Goal: Task Accomplishment & Management: Manage account settings

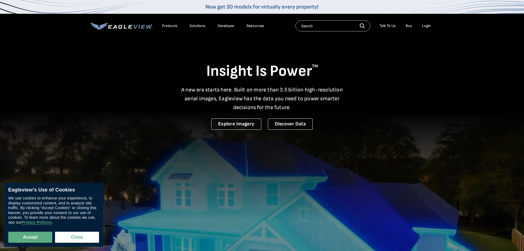
click at [428, 26] on div "Login" at bounding box center [426, 25] width 9 height 5
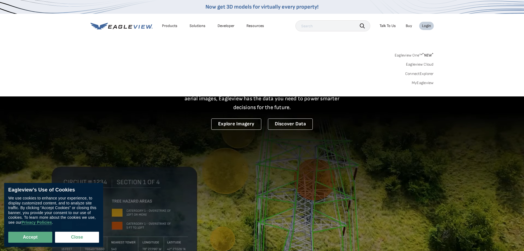
click at [425, 83] on link "MyEagleview" at bounding box center [423, 82] width 22 height 5
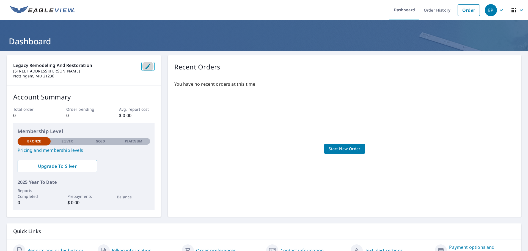
click at [143, 66] on button "button" at bounding box center [147, 66] width 13 height 9
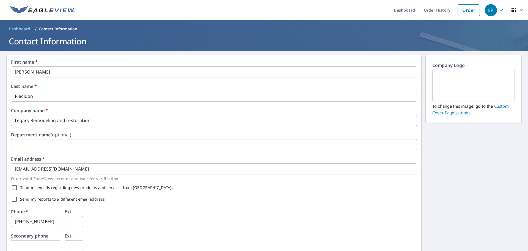
click at [68, 122] on input "Legacy Remodeling and restoration" at bounding box center [214, 120] width 406 height 11
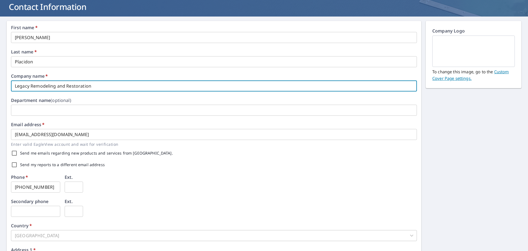
scroll to position [54, 0]
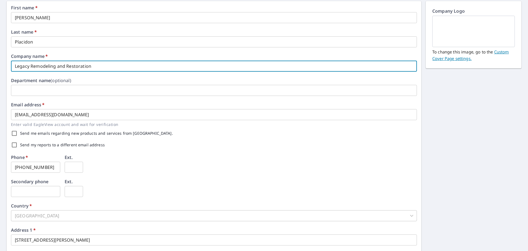
type input "Legacy Remodeling and Restoration"
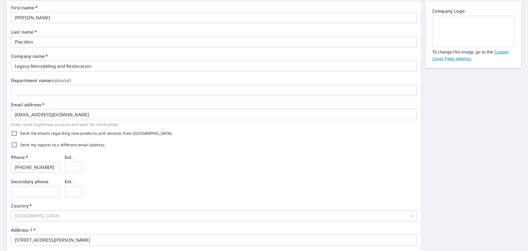
click at [464, 34] on img at bounding box center [473, 32] width 69 height 30
click at [501, 52] on link "Custom Cover Page settings." at bounding box center [470, 55] width 76 height 12
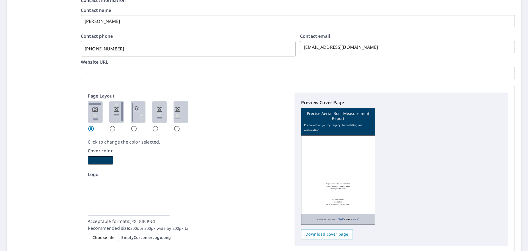
scroll to position [274, 0]
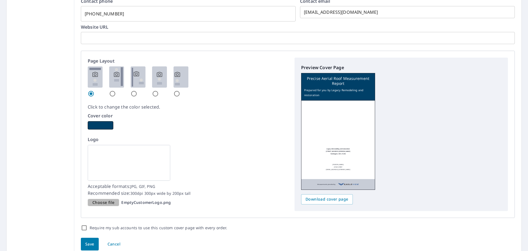
click at [111, 202] on span "Choose file" at bounding box center [103, 202] width 22 height 7
click at [0, 0] on input "Choose file EmptyCustomerLogo.png" at bounding box center [0, 0] width 0 height 0
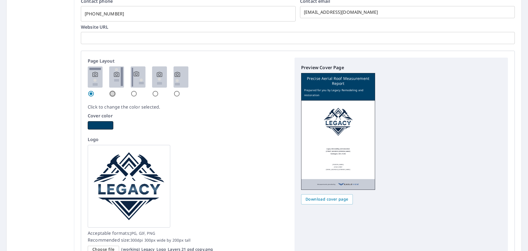
click at [112, 92] on input "radio" at bounding box center [112, 93] width 7 height 7
radio input "true"
checkbox input "true"
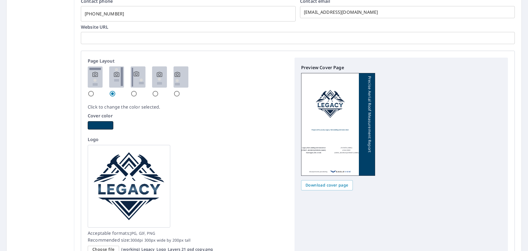
click at [131, 94] on input "radio" at bounding box center [134, 93] width 7 height 7
radio input "true"
checkbox input "true"
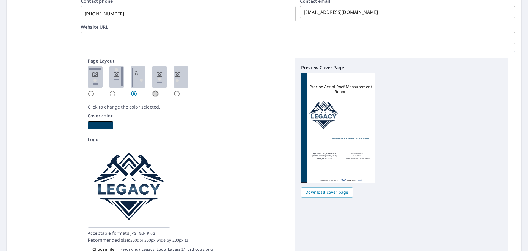
click at [153, 95] on input "radio" at bounding box center [155, 93] width 7 height 7
radio input "true"
checkbox input "true"
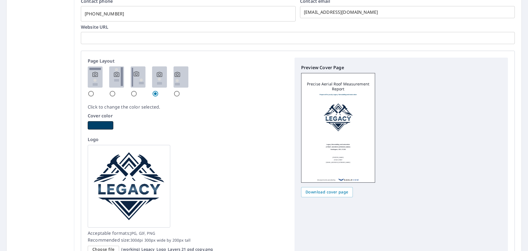
click at [175, 95] on input "radio" at bounding box center [177, 93] width 7 height 7
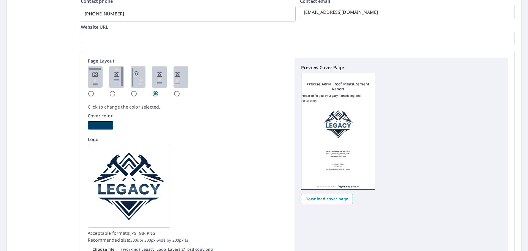
radio input "true"
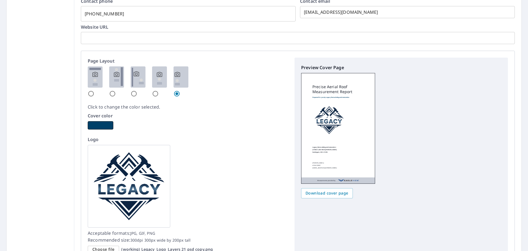
checkbox input "true"
click at [90, 94] on input "radio" at bounding box center [91, 93] width 7 height 7
radio input "true"
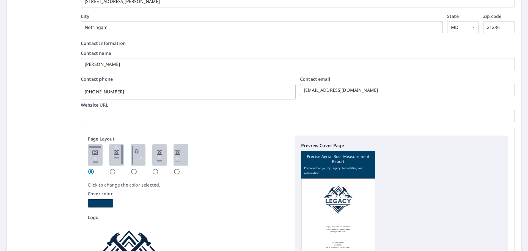
scroll to position [192, 0]
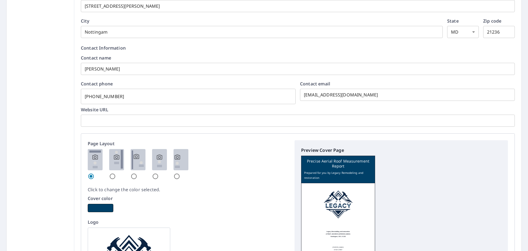
click at [124, 124] on input "text" at bounding box center [298, 120] width 434 height 15
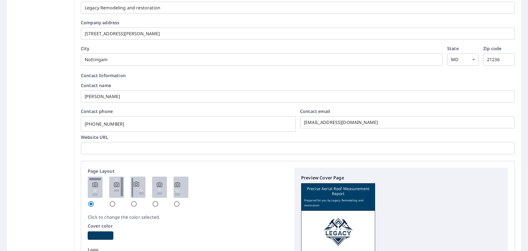
scroll to position [137, 0]
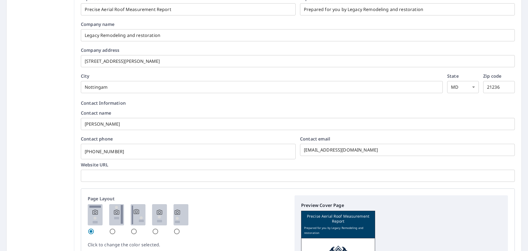
click at [125, 179] on input "text" at bounding box center [298, 175] width 434 height 15
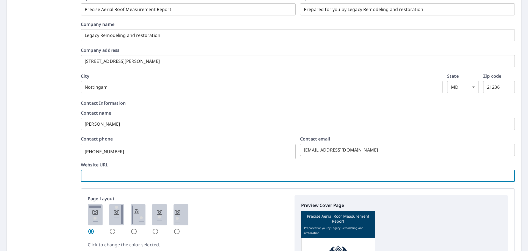
checkbox input "true"
type input "w"
checkbox input "true"
type input "ww"
checkbox input "true"
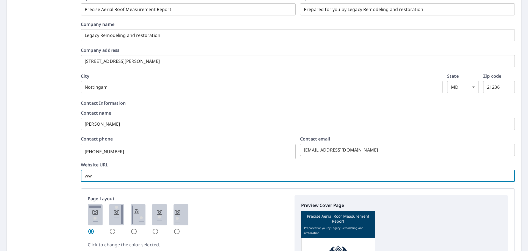
type input "www"
checkbox input "true"
type input "www."
checkbox input "true"
type input "www.l"
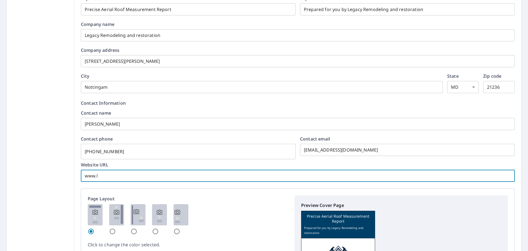
checkbox input "true"
type input "www.le"
checkbox input "true"
type input "www.leg"
checkbox input "true"
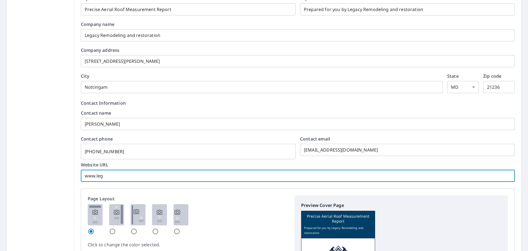
type input "www.lega"
checkbox input "true"
type input "www.legac"
checkbox input "true"
type input "www.legacy"
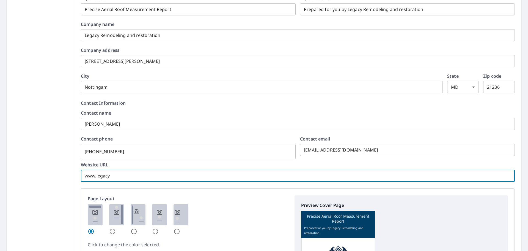
checkbox input "true"
type input "www.legacyr"
checkbox input "true"
type input "www.legacyrm"
checkbox input "true"
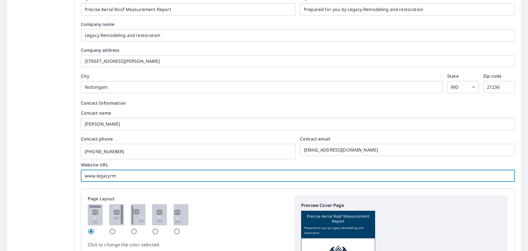
type input "www.legacyrmd"
checkbox input "true"
type input "www.legacyrmd."
checkbox input "true"
type input "www.legacyrmd.o"
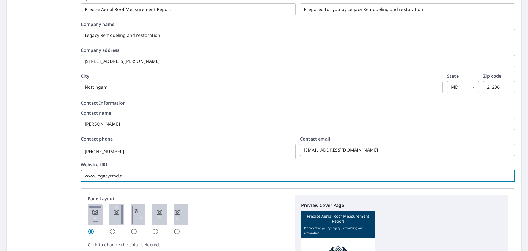
checkbox input "true"
type input "www.legacyrmd."
checkbox input "true"
type input "www.legacyrmd.c"
checkbox input "true"
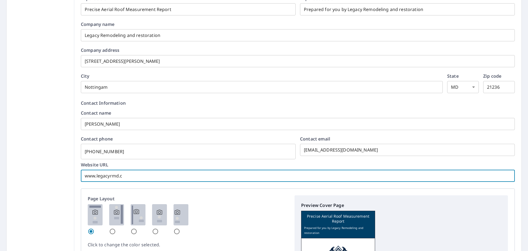
type input "www.legacyrmd.co"
checkbox input "true"
type input "www.legacyrmd.com"
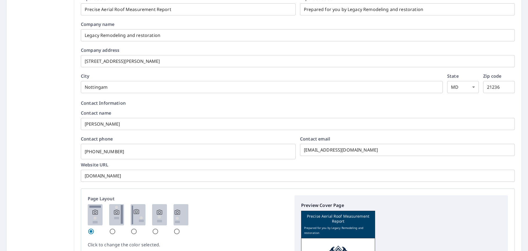
click at [75, 138] on div "Include custom cover page by default with every order. Cover Page Company Infor…" at bounding box center [297, 180] width 447 height 459
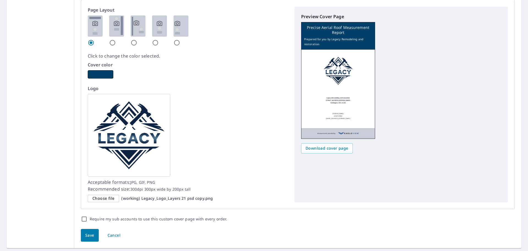
scroll to position [341, 0]
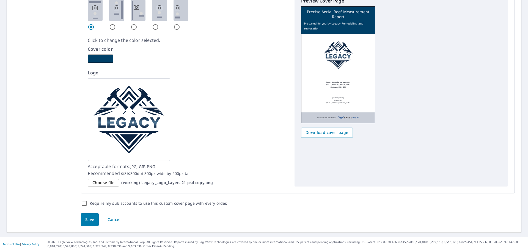
click at [86, 218] on span "Save" at bounding box center [89, 219] width 9 height 7
checkbox input "true"
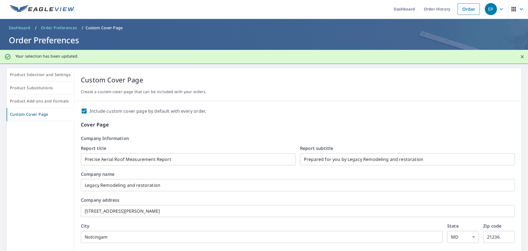
scroll to position [0, 0]
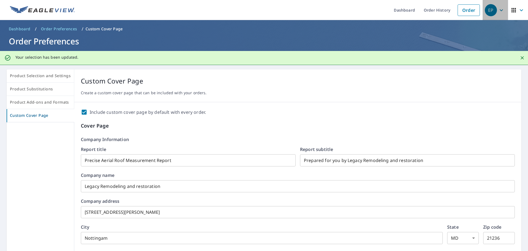
click at [500, 10] on icon "button" at bounding box center [501, 10] width 3 height 2
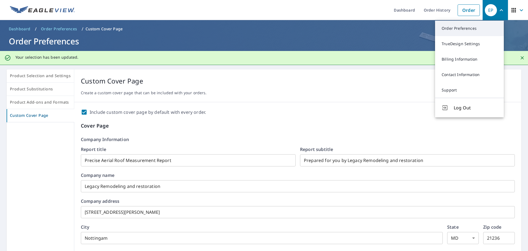
click at [460, 28] on link "Order Preferences" at bounding box center [469, 28] width 69 height 15
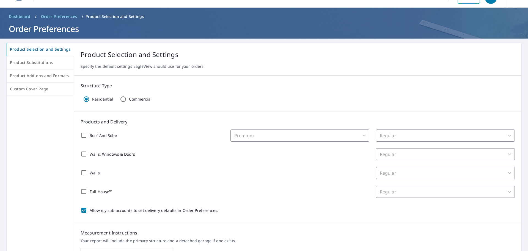
scroll to position [28, 0]
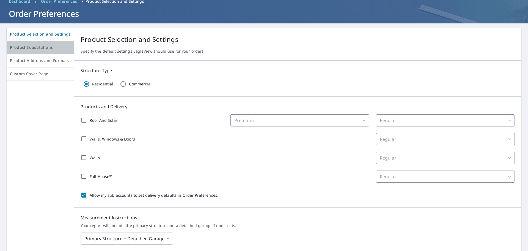
click at [40, 45] on span "Product Substitutions" at bounding box center [40, 47] width 61 height 7
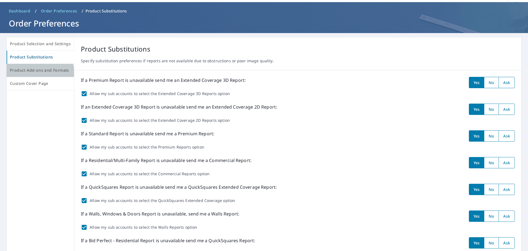
click at [39, 73] on span "Product Add-ons and Formats" at bounding box center [40, 70] width 61 height 7
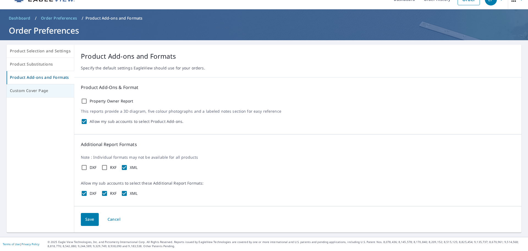
click at [39, 92] on span "Custom Cover Page" at bounding box center [40, 90] width 61 height 7
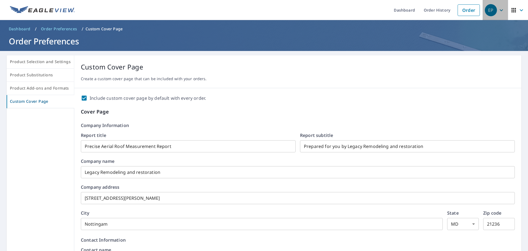
click at [487, 11] on div "EP" at bounding box center [491, 10] width 12 height 12
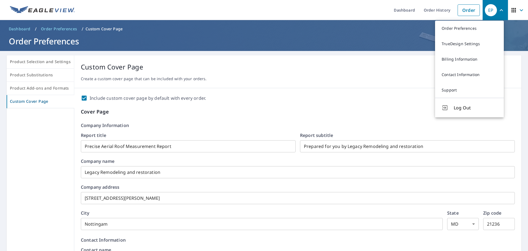
click at [458, 43] on link "TrueDesign Settings" at bounding box center [469, 43] width 69 height 15
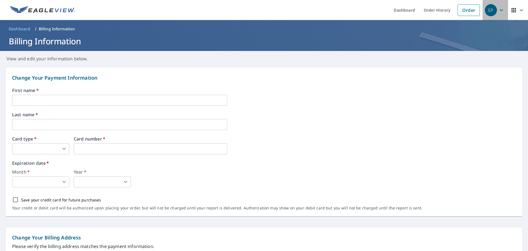
click at [500, 10] on icon "button" at bounding box center [501, 10] width 3 height 2
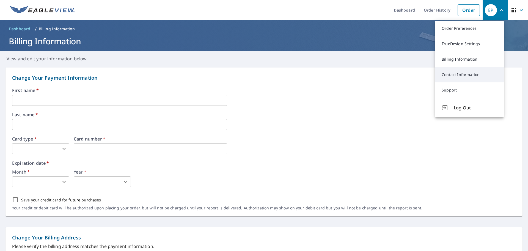
click at [463, 75] on link "Contact Information" at bounding box center [469, 74] width 69 height 15
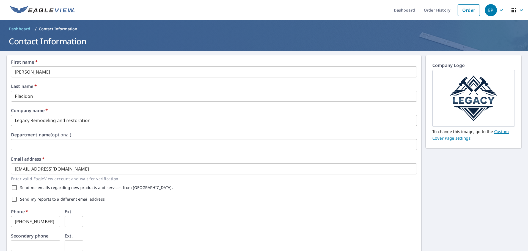
click at [498, 10] on icon "button" at bounding box center [501, 10] width 7 height 7
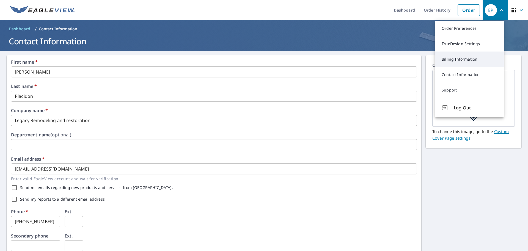
click at [465, 61] on link "Billing Information" at bounding box center [469, 58] width 69 height 15
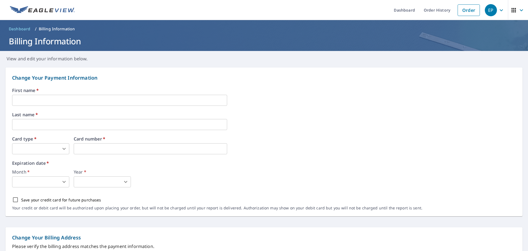
click at [34, 100] on input "text" at bounding box center [119, 100] width 215 height 11
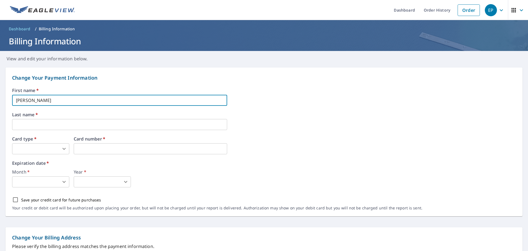
type input "Carlos"
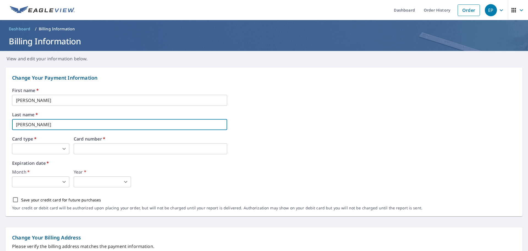
type input "Canizalez"
click at [63, 149] on body "EP EP Dashboard Order History Order EP Dashboard / Billing Information Billing …" at bounding box center [264, 125] width 528 height 251
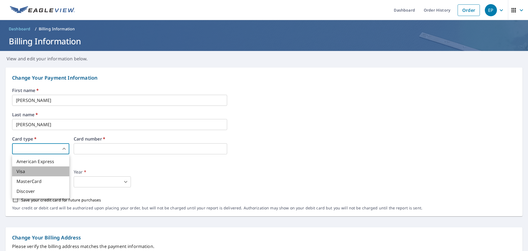
click at [37, 169] on li "Visa" at bounding box center [40, 171] width 57 height 10
type input "2"
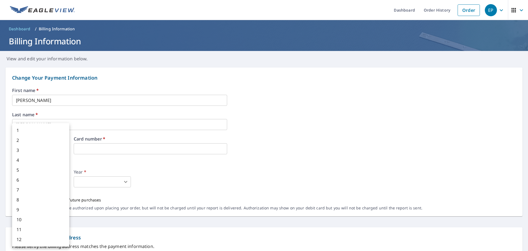
click at [65, 178] on body "EP EP Dashboard Order History Order EP Dashboard / Billing Information Billing …" at bounding box center [264, 125] width 528 height 251
click at [26, 197] on li "8" at bounding box center [40, 199] width 57 height 10
type input "8"
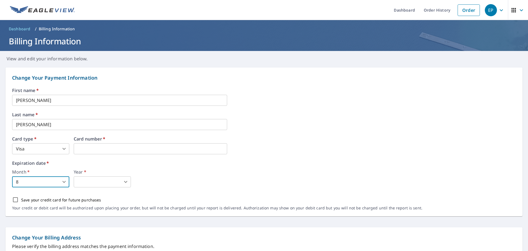
click at [109, 182] on body "EP EP Dashboard Order History Order EP Dashboard / Billing Information Billing …" at bounding box center [264, 125] width 528 height 251
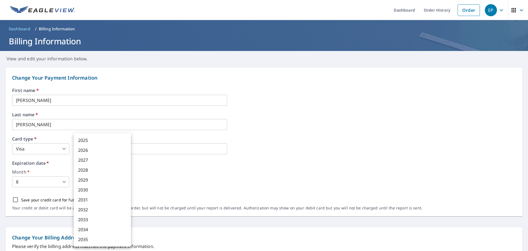
click at [89, 171] on li "2028" at bounding box center [102, 170] width 57 height 10
type input "2028"
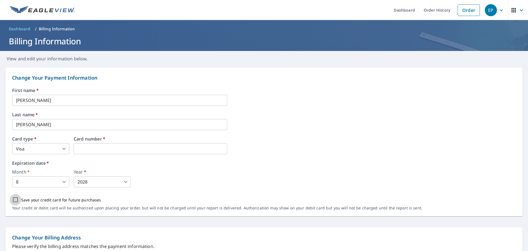
click at [17, 200] on input "Save your credit card for future purchases" at bounding box center [16, 200] width 12 height 12
checkbox input "true"
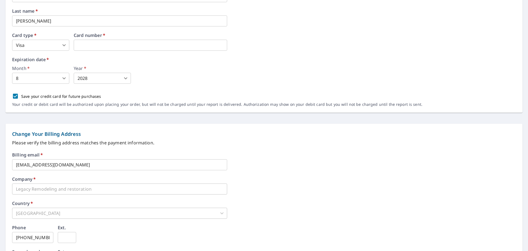
scroll to position [110, 0]
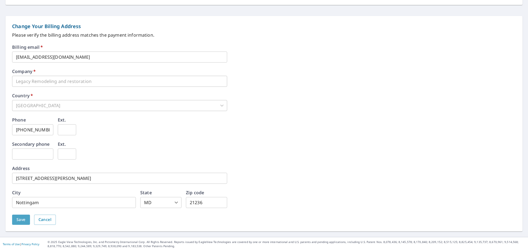
click at [22, 218] on span "Save" at bounding box center [21, 219] width 9 height 7
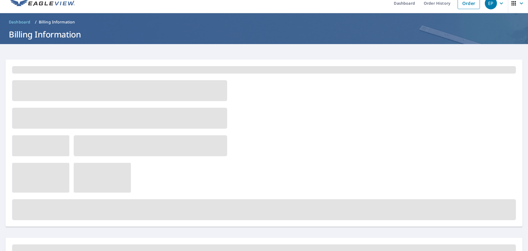
scroll to position [0, 0]
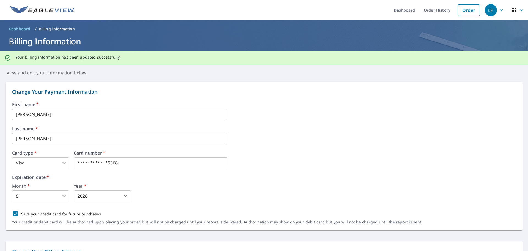
click at [498, 9] on icon "button" at bounding box center [501, 10] width 7 height 7
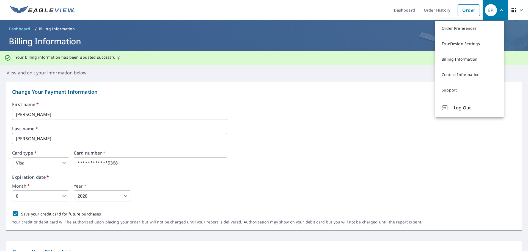
click at [36, 11] on img at bounding box center [42, 10] width 65 height 8
